Goal: Transaction & Acquisition: Purchase product/service

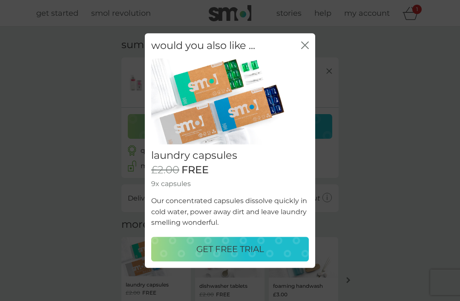
click at [305, 48] on icon "close" at bounding box center [305, 45] width 8 height 8
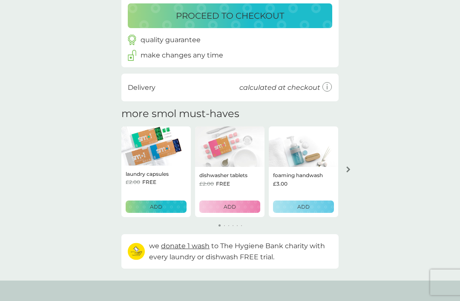
scroll to position [108, 0]
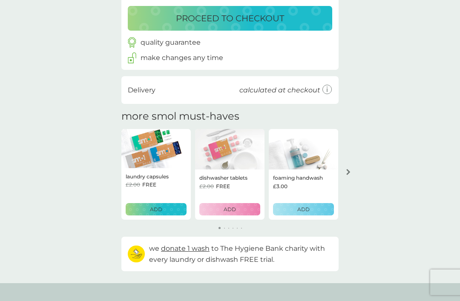
click at [159, 209] on p "ADD" at bounding box center [156, 209] width 12 height 8
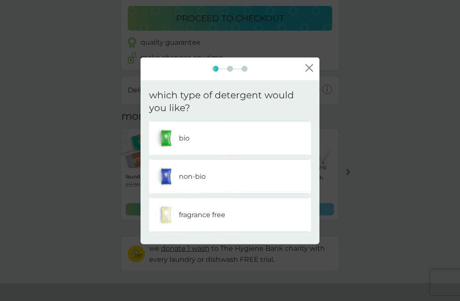
click at [241, 187] on div "non-bio" at bounding box center [229, 176] width 149 height 21
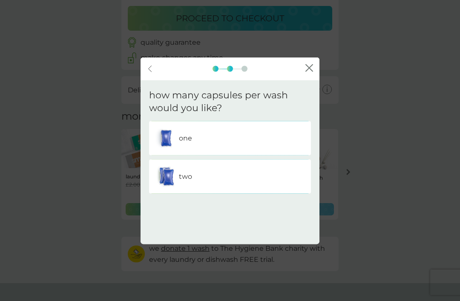
click at [240, 149] on div "one" at bounding box center [229, 138] width 149 height 21
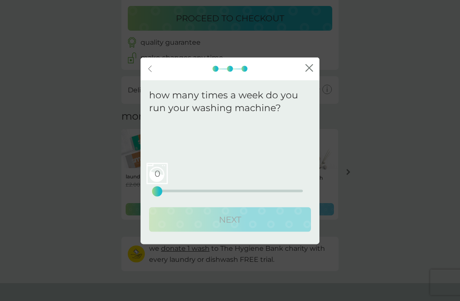
click at [158, 193] on div "0" at bounding box center [156, 191] width 3 height 3
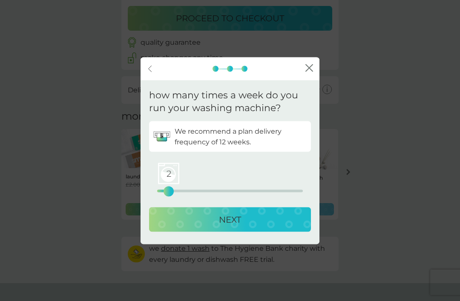
click at [312, 72] on icon "close" at bounding box center [309, 68] width 8 height 8
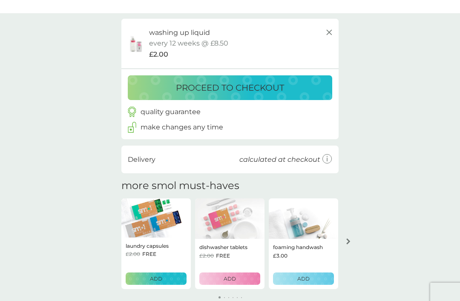
scroll to position [0, 0]
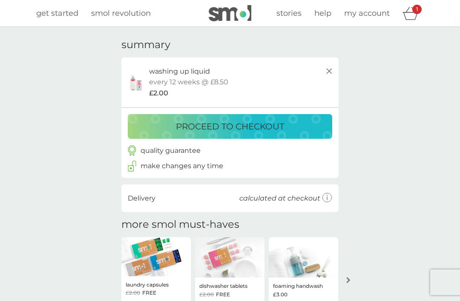
click at [249, 125] on p "proceed to checkout" at bounding box center [230, 127] width 108 height 14
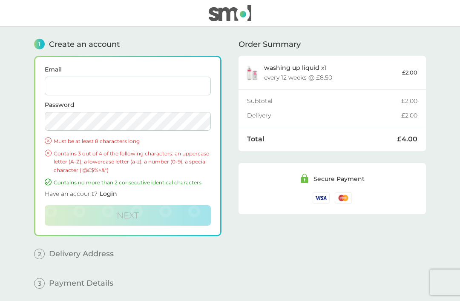
click at [103, 90] on input "Email" at bounding box center [128, 86] width 166 height 19
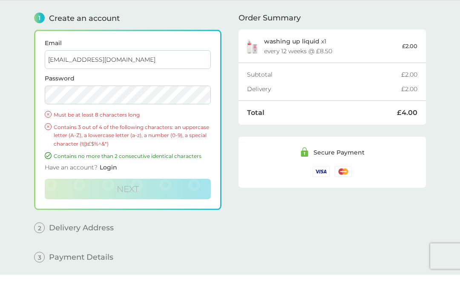
type input "[EMAIL_ADDRESS][DOMAIN_NAME]"
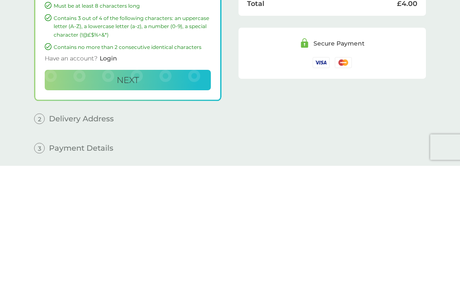
click at [167, 205] on button "Next" at bounding box center [128, 215] width 166 height 20
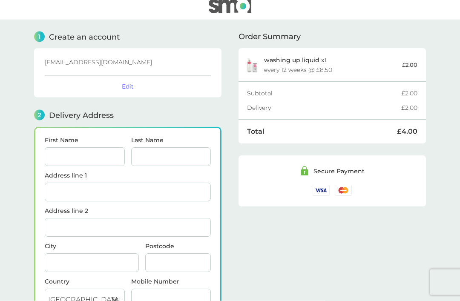
scroll to position [11, 0]
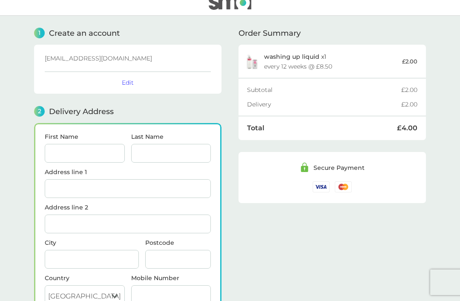
click at [75, 152] on input "First Name" at bounding box center [85, 153] width 80 height 19
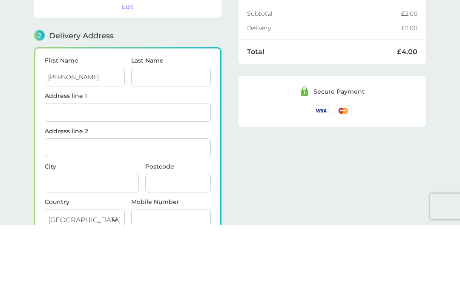
type input "[PERSON_NAME]"
click at [166, 144] on input "Last Name" at bounding box center [171, 153] width 80 height 19
type input "[PERSON_NAME]"
click at [93, 179] on input "Address line 1" at bounding box center [128, 188] width 166 height 19
click at [155, 208] on span "Headington Oxford OX3 8JT" at bounding box center [129, 211] width 52 height 6
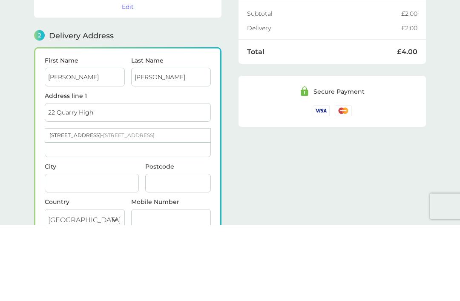
scroll to position [87, 0]
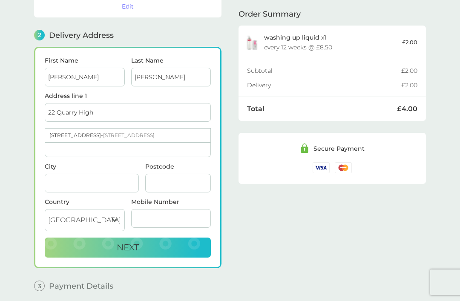
type input "[STREET_ADDRESS]"
type input "[GEOGRAPHIC_DATA]"
type input "OX3 8JT"
click at [168, 251] on button "Next" at bounding box center [128, 248] width 166 height 20
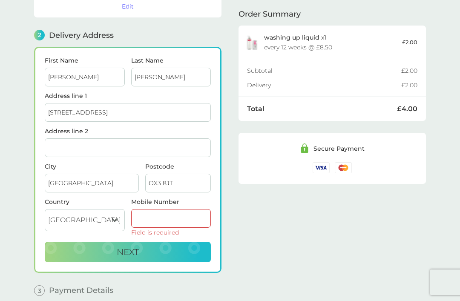
scroll to position [87, 0]
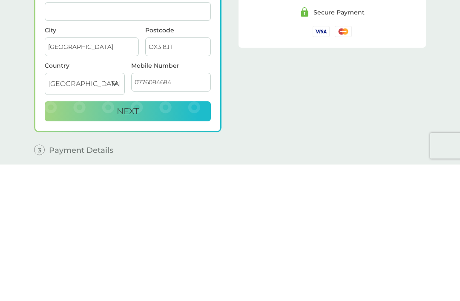
type input "07760846846"
click at [175, 238] on button "Next" at bounding box center [128, 248] width 166 height 20
checkbox input "true"
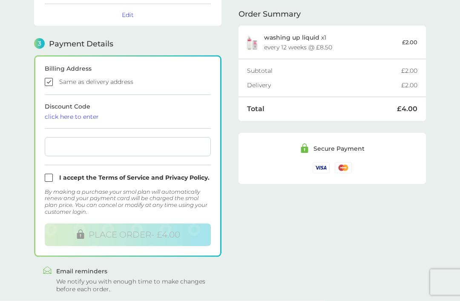
scroll to position [210, 0]
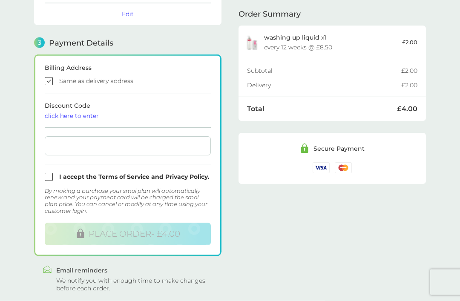
click at [69, 150] on div at bounding box center [128, 146] width 166 height 19
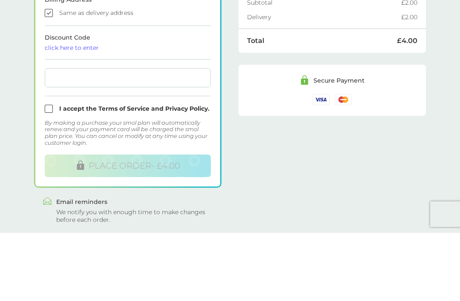
click at [51, 173] on input "checkbox" at bounding box center [128, 177] width 166 height 8
checkbox input "true"
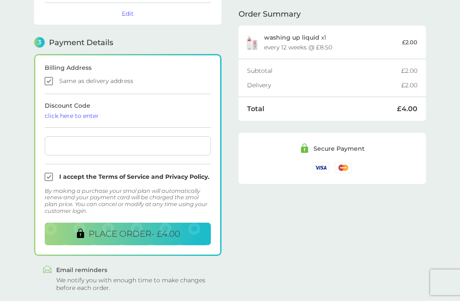
click at [106, 232] on span "PLACE ORDER - £4.00" at bounding box center [135, 234] width 92 height 10
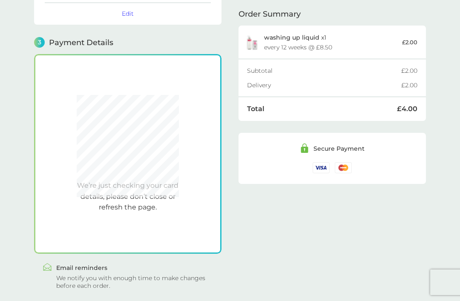
scroll to position [209, 0]
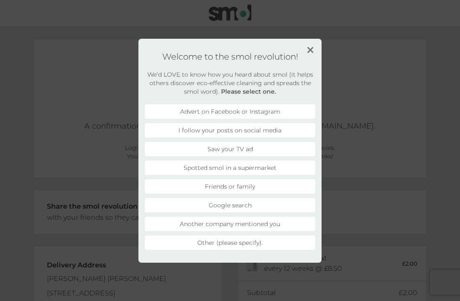
click at [249, 187] on li "Friends or family" at bounding box center [230, 186] width 170 height 14
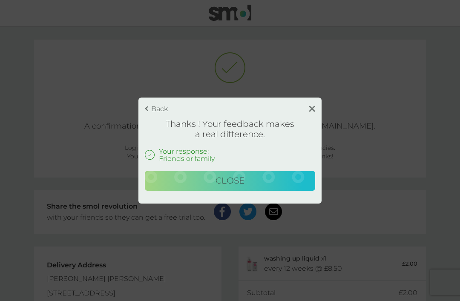
click at [232, 183] on span "Close" at bounding box center [230, 180] width 29 height 10
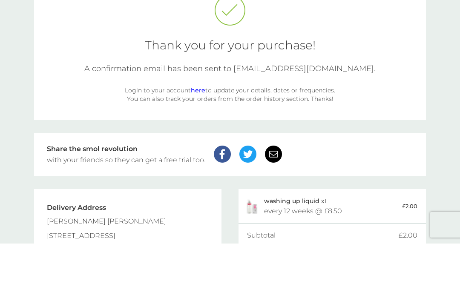
scroll to position [68, 0]
